Goal: Go to known website: Go to known website

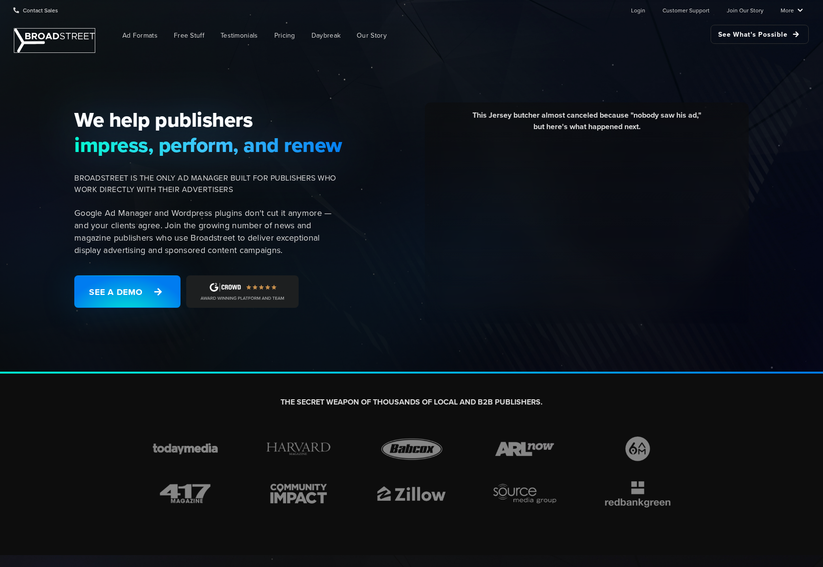
click at [65, 39] on img at bounding box center [54, 41] width 81 height 24
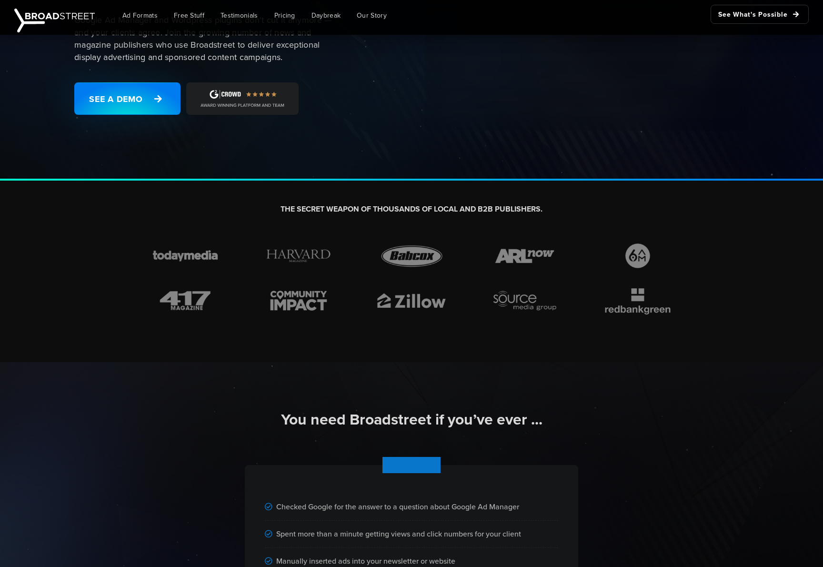
scroll to position [15, 0]
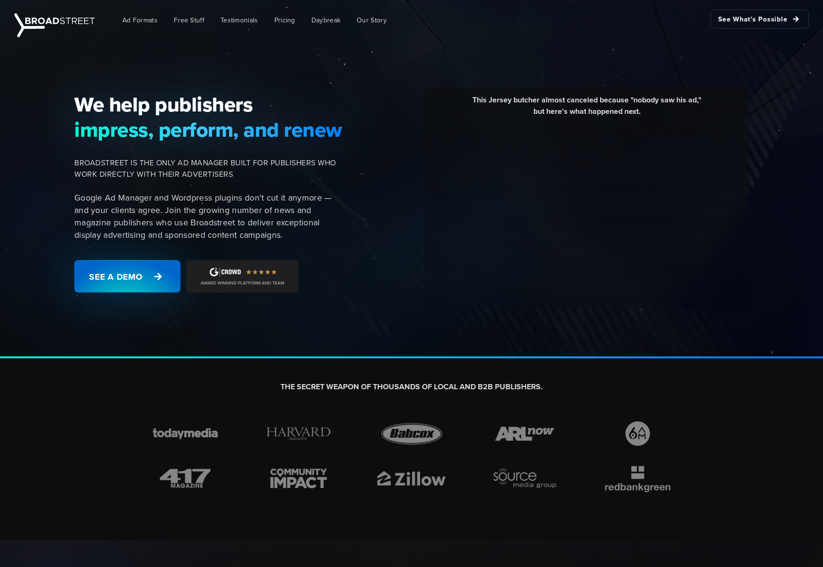
click at [136, 283] on link "See a Demo" at bounding box center [127, 276] width 106 height 32
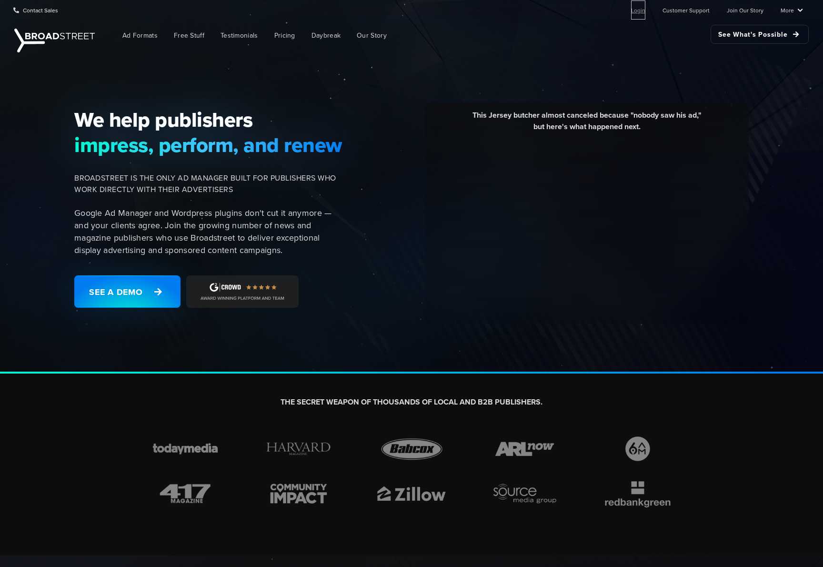
click at [641, 10] on link "Login" at bounding box center [638, 9] width 14 height 19
